Goal: Find specific page/section: Find specific page/section

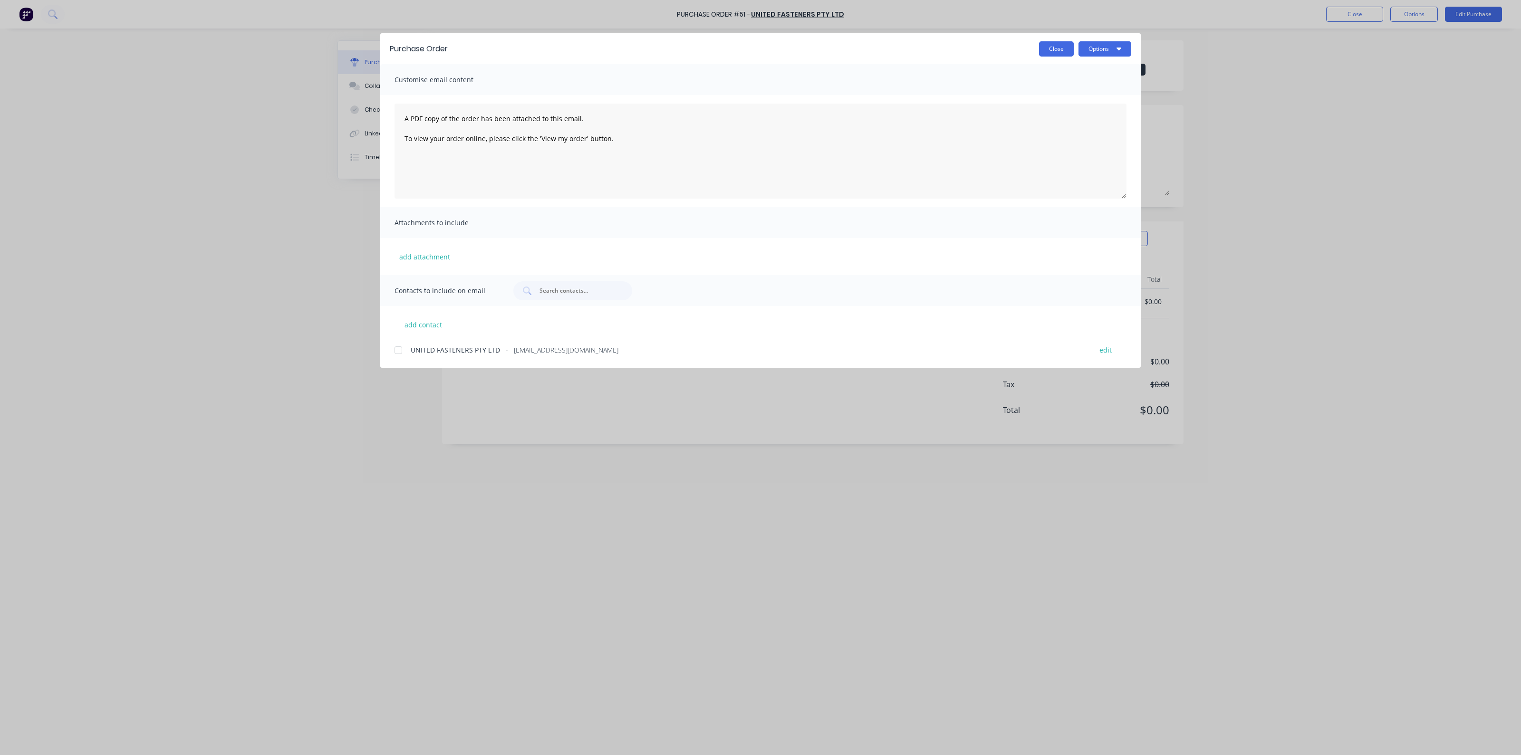
click at [1059, 52] on button "Close" at bounding box center [1056, 48] width 35 height 15
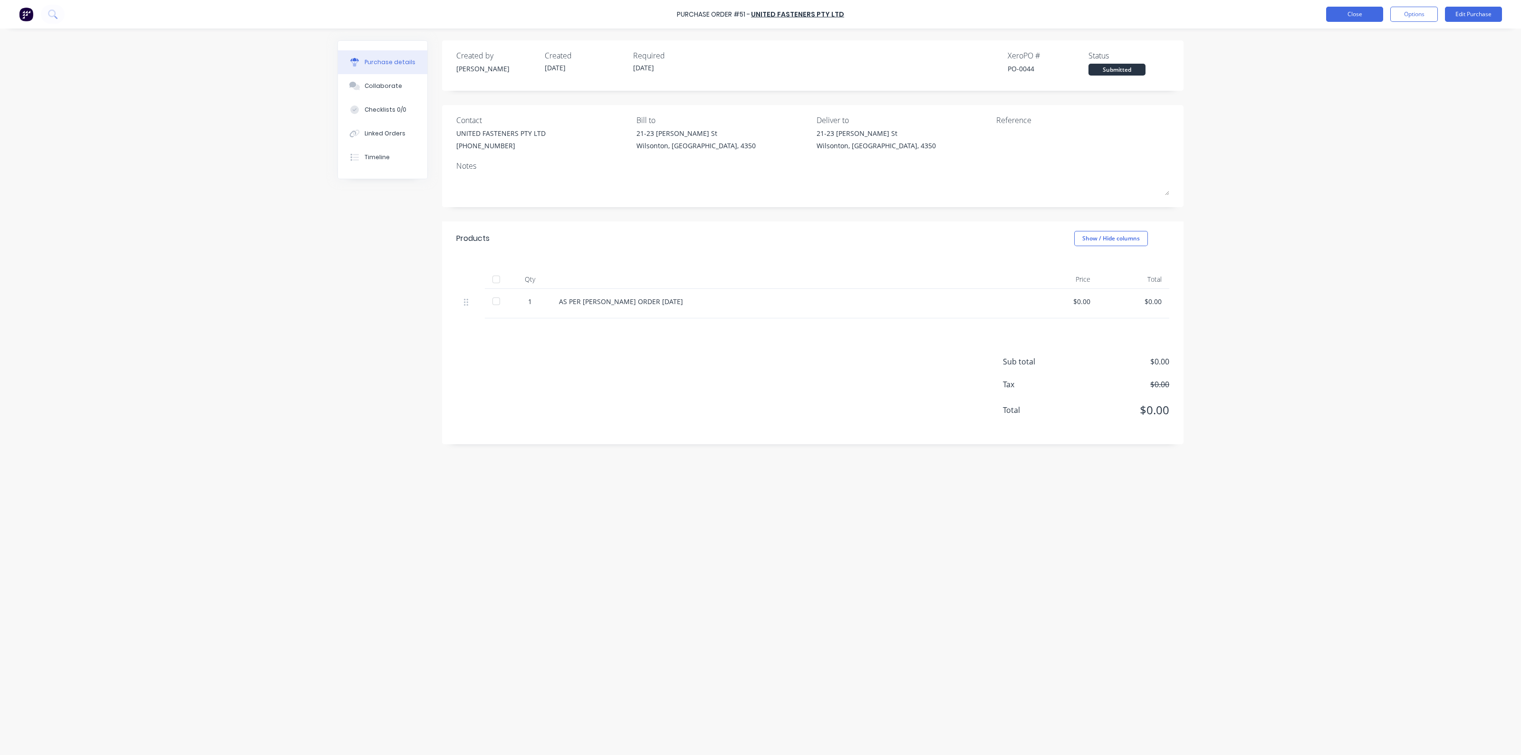
click at [1339, 17] on button "Close" at bounding box center [1354, 14] width 57 height 15
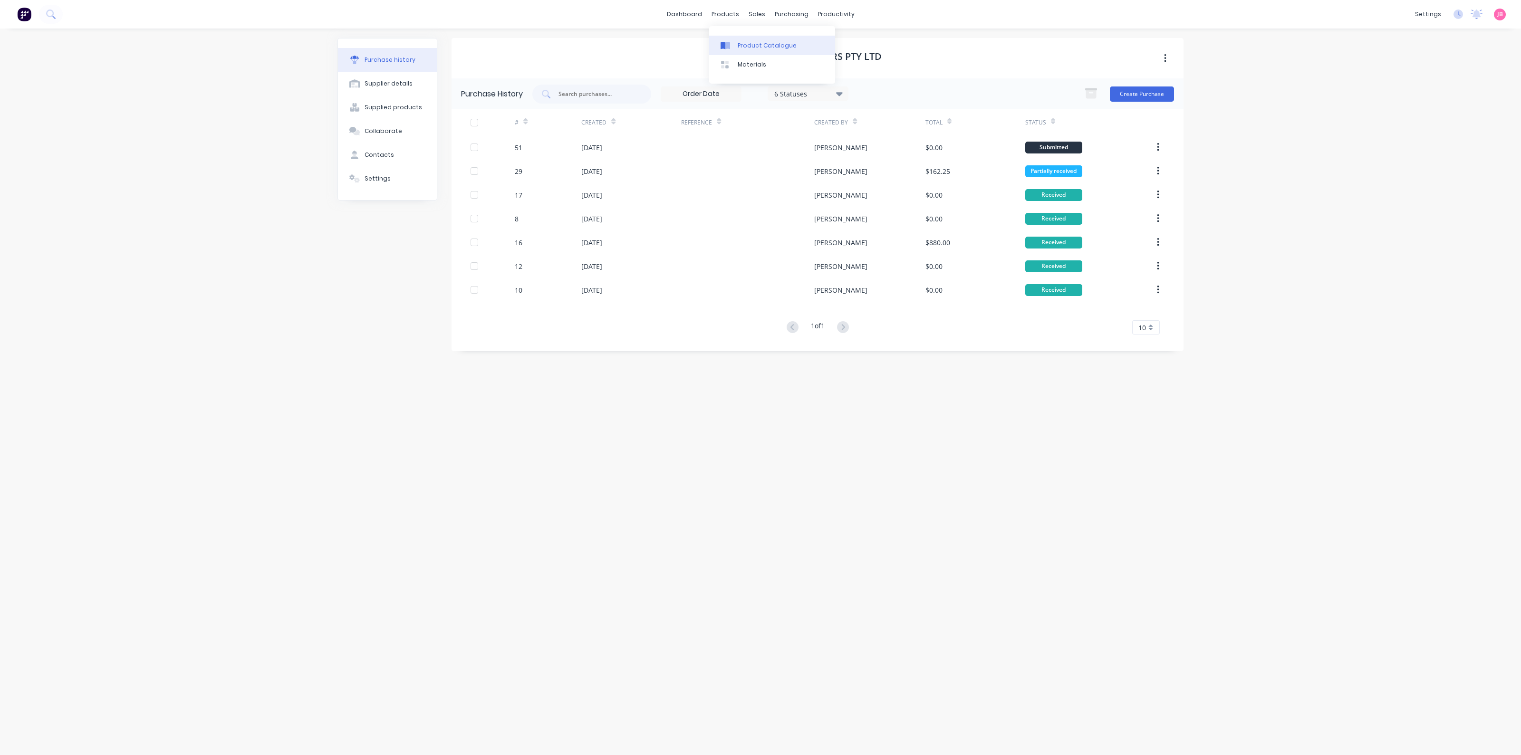
click at [737, 49] on link "Product Catalogue" at bounding box center [772, 45] width 126 height 19
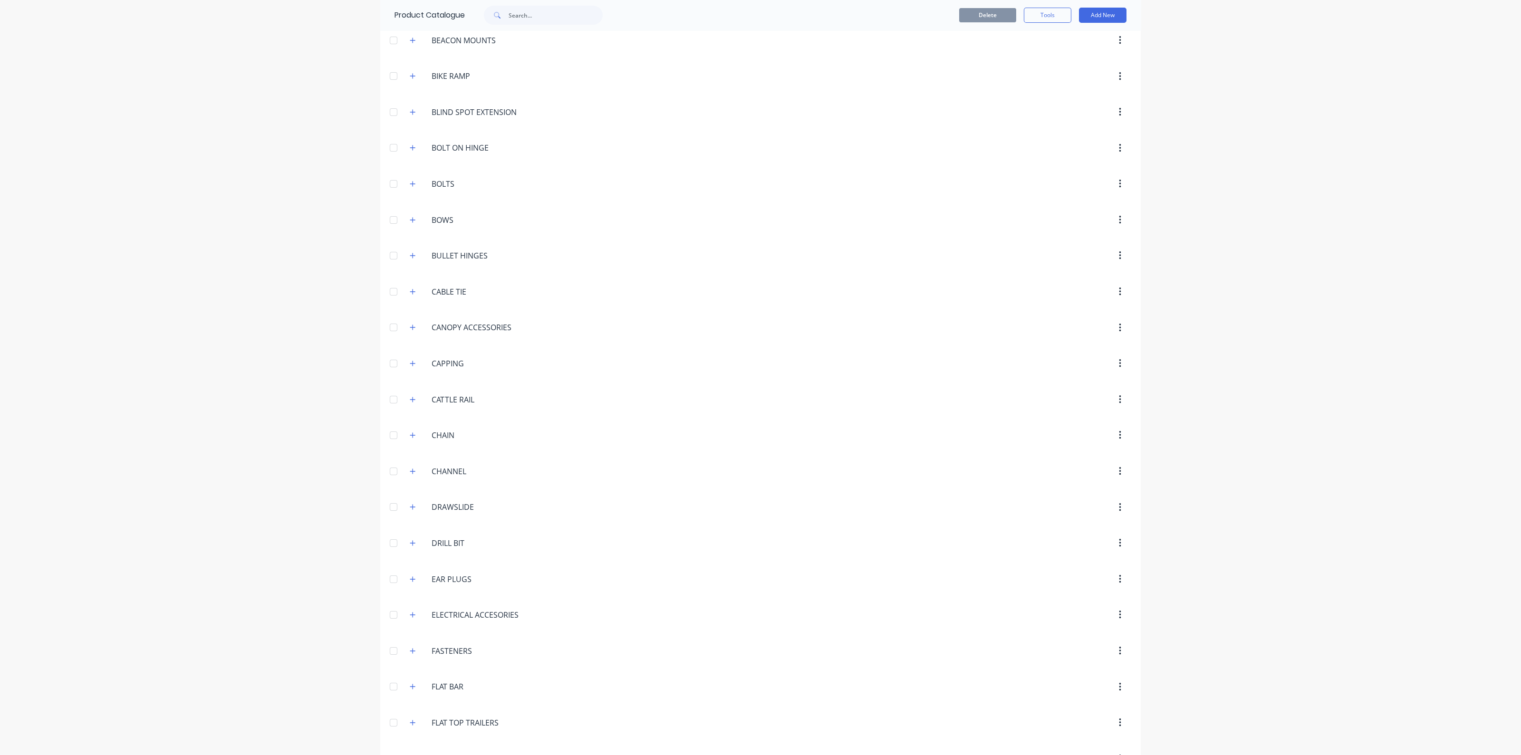
scroll to position [535, 0]
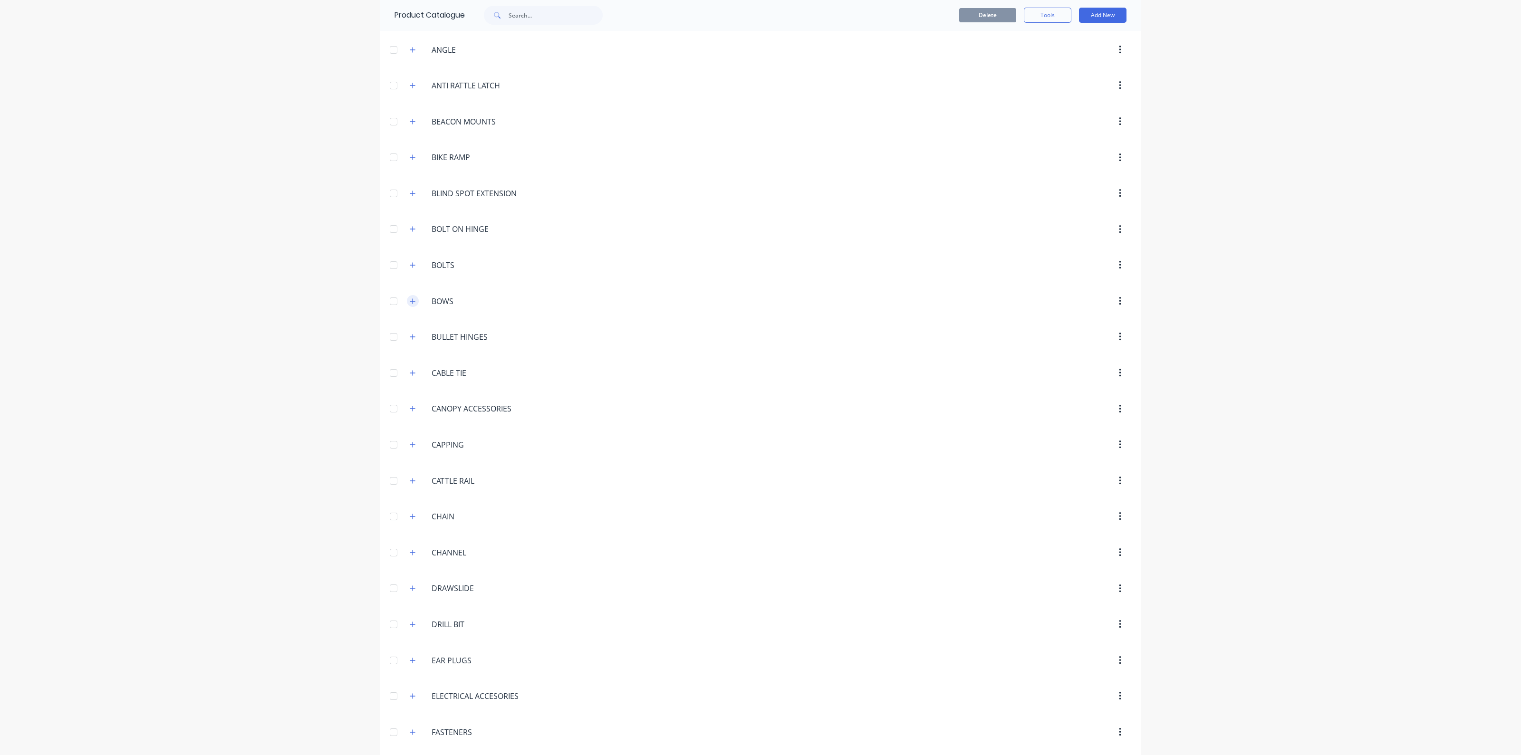
click at [410, 299] on icon "button" at bounding box center [413, 301] width 6 height 7
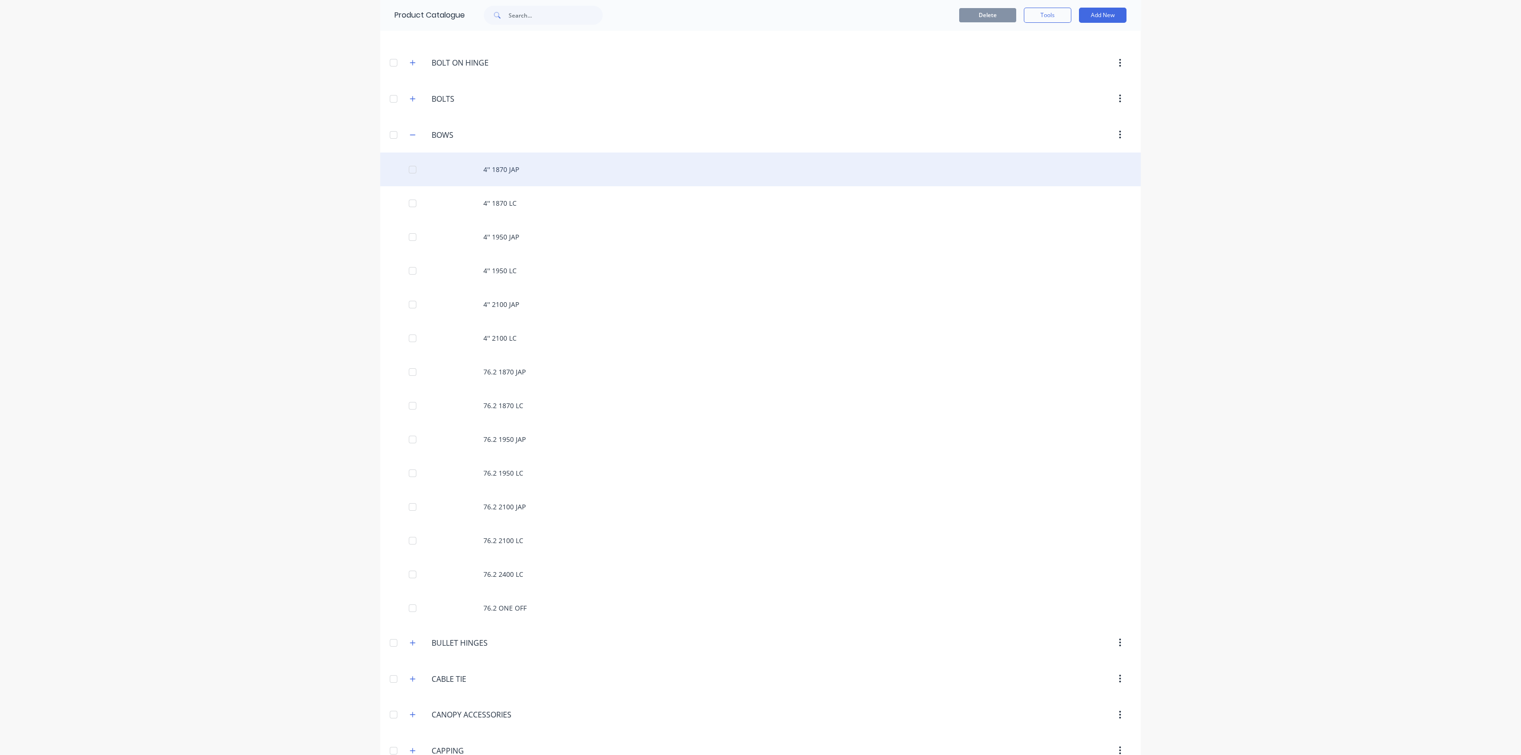
scroll to position [713, 0]
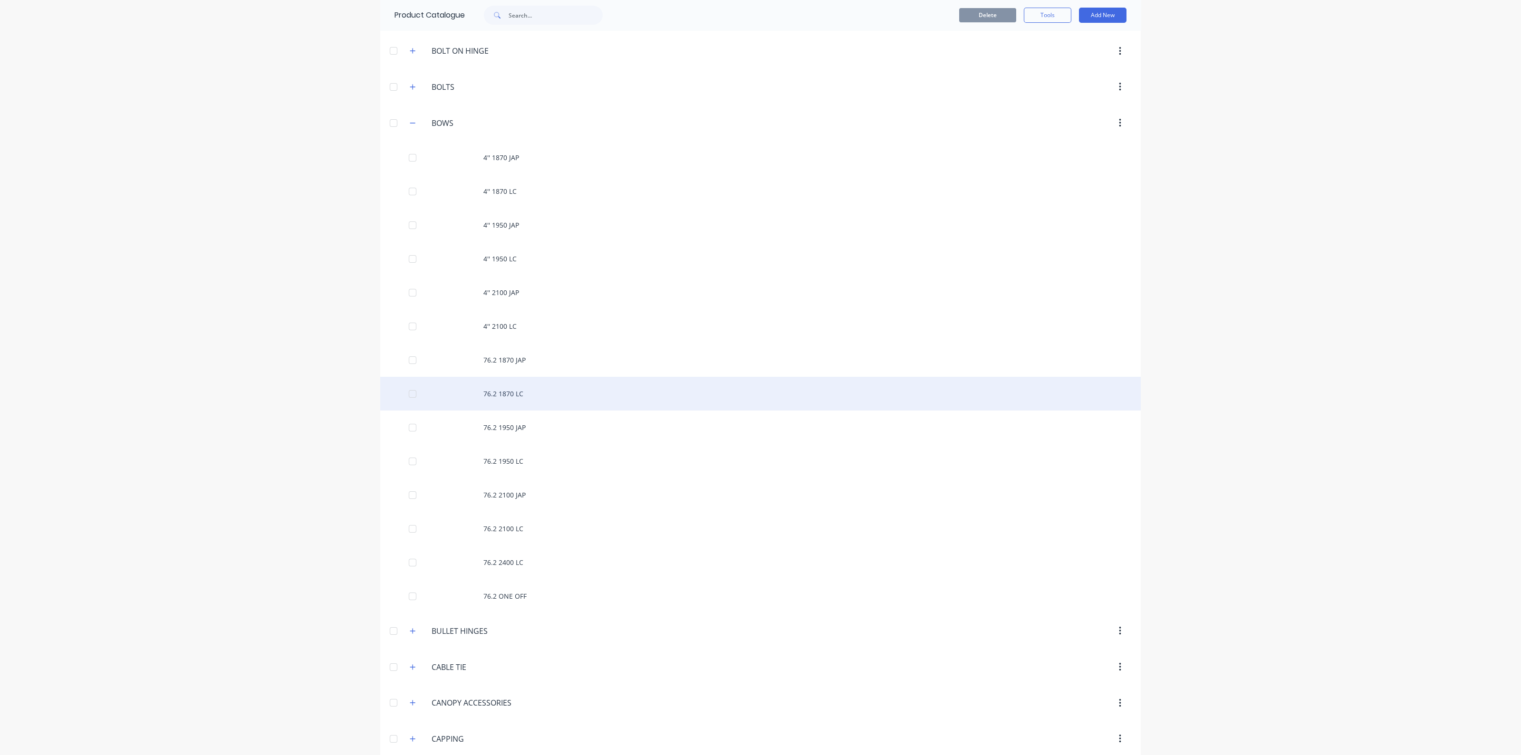
click at [543, 396] on div "76.2 1870 LC" at bounding box center [760, 394] width 760 height 34
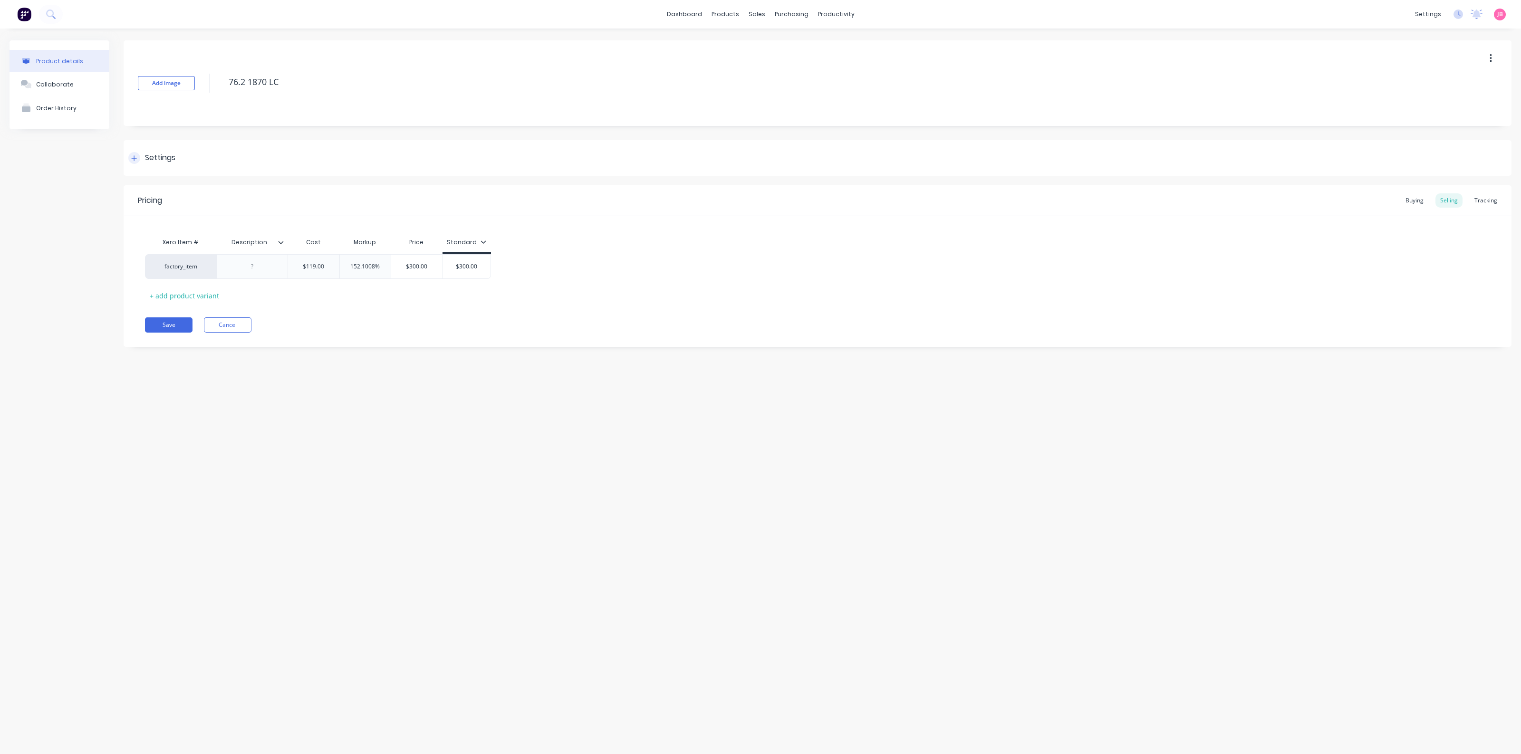
type textarea "x"
